Goal: Find specific page/section: Find specific page/section

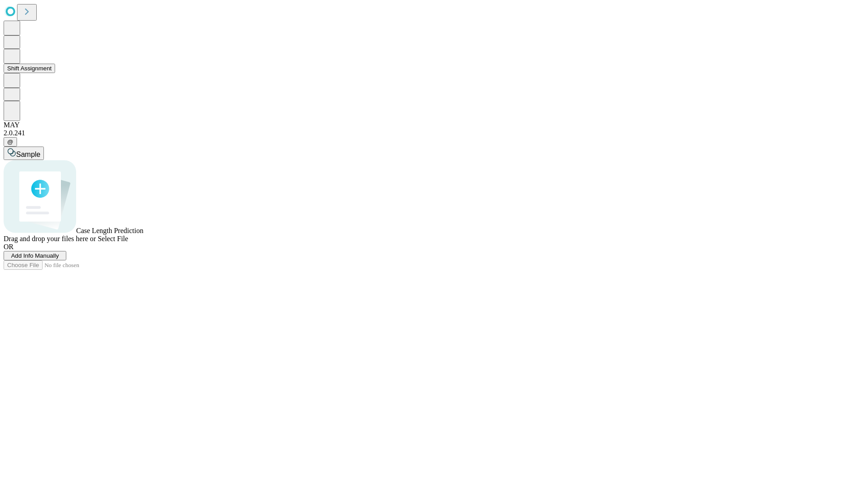
click at [55, 73] on button "Shift Assignment" at bounding box center [30, 68] width 52 height 9
